Goal: Task Accomplishment & Management: Manage account settings

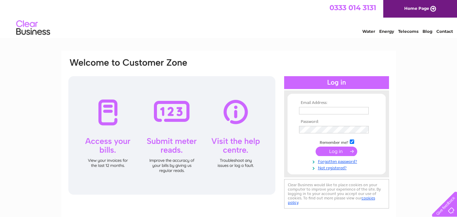
type input "[EMAIL_ADDRESS][DOMAIN_NAME]"
click at [333, 150] on input "submit" at bounding box center [336, 150] width 42 height 9
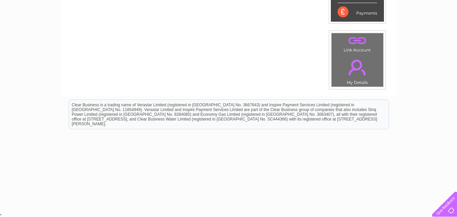
scroll to position [84, 0]
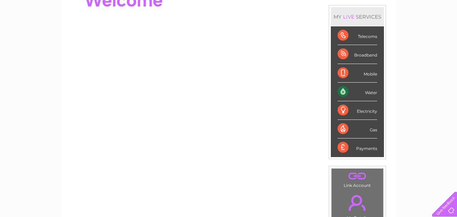
click at [343, 92] on div "Water" at bounding box center [357, 92] width 40 height 19
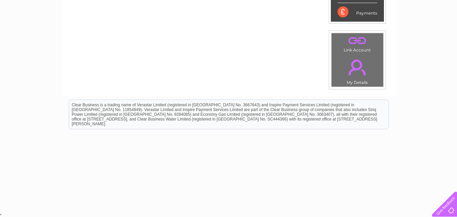
scroll to position [0, 0]
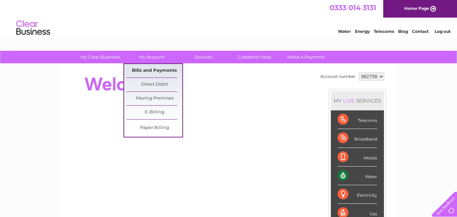
click at [152, 68] on link "Bills and Payments" at bounding box center [154, 71] width 56 height 14
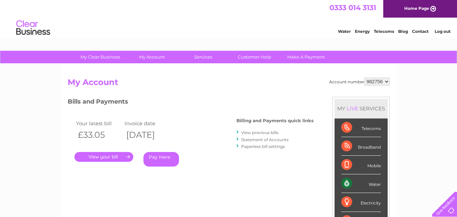
click at [108, 158] on link "." at bounding box center [103, 157] width 59 height 10
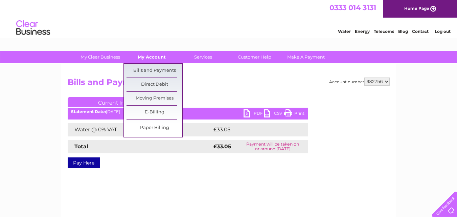
click at [155, 57] on link "My Account" at bounding box center [152, 57] width 56 height 13
click at [149, 69] on link "Bills and Payments" at bounding box center [154, 71] width 56 height 14
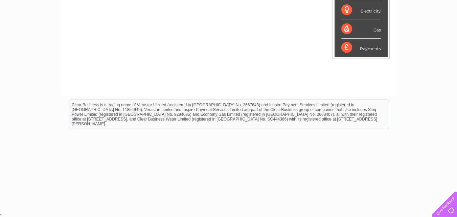
scroll to position [56, 0]
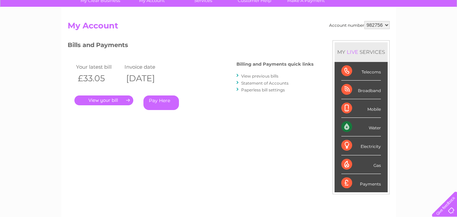
click at [256, 77] on link "View previous bills" at bounding box center [259, 75] width 37 height 5
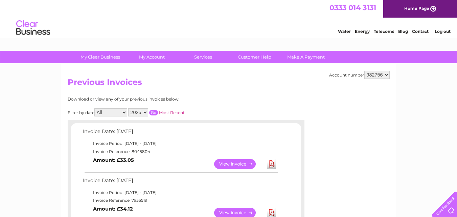
click at [224, 163] on link "View" at bounding box center [239, 164] width 50 height 10
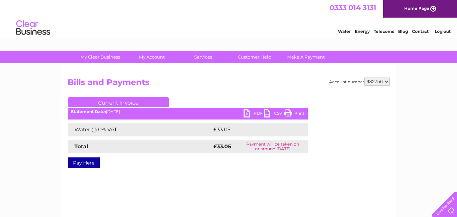
click at [270, 163] on div "Pay Here" at bounding box center [188, 159] width 240 height 12
click at [269, 113] on link "CSV" at bounding box center [274, 114] width 20 height 10
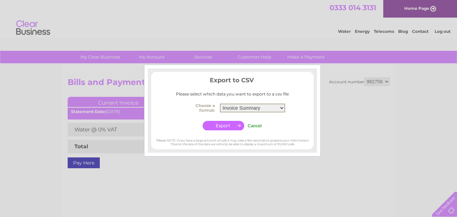
click at [283, 108] on select "Invoice Summary Service Charge Summary" at bounding box center [252, 107] width 65 height 9
click at [236, 125] on input "button" at bounding box center [224, 125] width 42 height 9
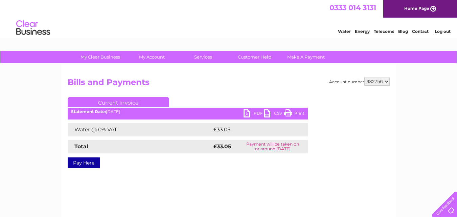
click at [247, 112] on link "PDF" at bounding box center [253, 114] width 20 height 10
